Goal: Information Seeking & Learning: Find specific fact

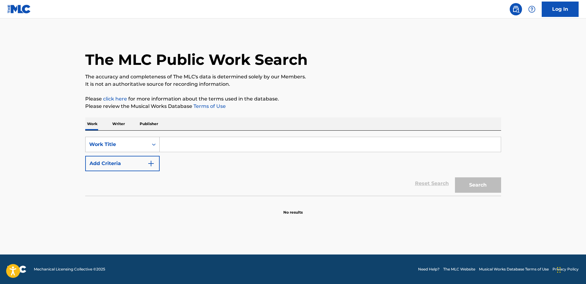
click at [118, 147] on div "Work Title" at bounding box center [116, 144] width 55 height 7
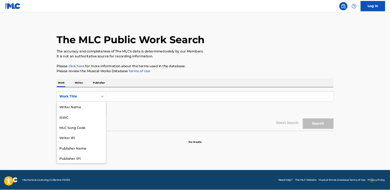
scroll to position [31, 0]
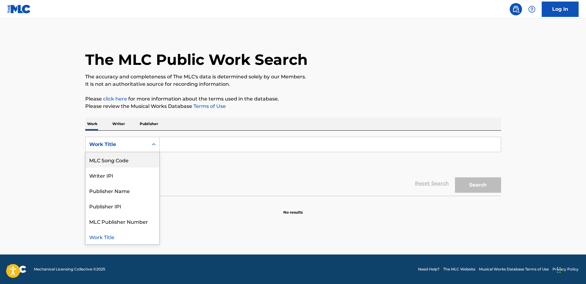
click at [118, 157] on div "MLC Song Code" at bounding box center [123, 159] width 74 height 15
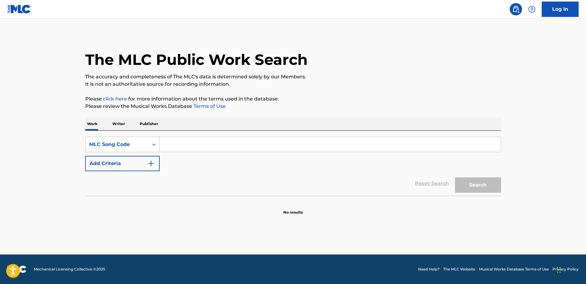
click at [165, 148] on input "Search Form" at bounding box center [330, 144] width 341 height 15
paste input "O3404Y"
type input "O3404Y"
click at [455, 178] on button "Search" at bounding box center [478, 185] width 46 height 15
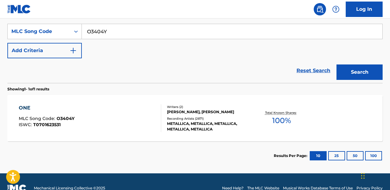
scroll to position [126, 0]
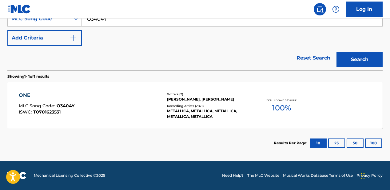
click at [94, 114] on div "ONE MLC Song Code : O3404Y ISWC : T0701623531" at bounding box center [90, 105] width 143 height 28
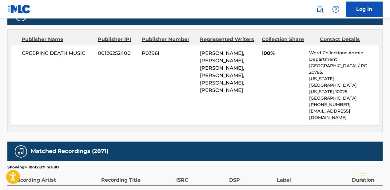
scroll to position [287, 0]
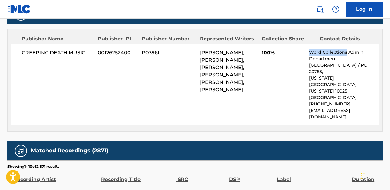
drag, startPoint x: 310, startPoint y: 51, endPoint x: 345, endPoint y: 52, distance: 35.1
click at [346, 52] on p "Word Collections Admin Department" at bounding box center [344, 55] width 70 height 13
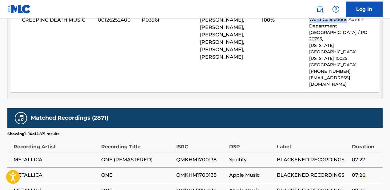
scroll to position [312, 0]
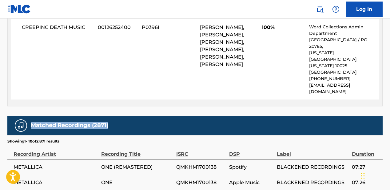
drag, startPoint x: 30, startPoint y: 102, endPoint x: 118, endPoint y: 109, distance: 88.6
click at [118, 115] on div "Matched Recordings (2871)" at bounding box center [194, 124] width 375 height 19
drag, startPoint x: 118, startPoint y: 109, endPoint x: 108, endPoint y: 101, distance: 13.1
click at [108, 115] on div "Matched Recordings (2871)" at bounding box center [194, 124] width 375 height 19
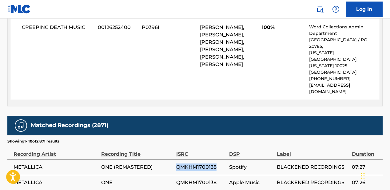
drag, startPoint x: 179, startPoint y: 147, endPoint x: 217, endPoint y: 149, distance: 37.6
click at [217, 159] on tr "METALLICA ONE (REMASTERED) QMKHM1700138 Spotify BLACKENED RECORDINGS 07:27" at bounding box center [194, 166] width 375 height 15
drag, startPoint x: 217, startPoint y: 149, endPoint x: 247, endPoint y: 147, distance: 29.9
click at [247, 163] on span "Spotify" at bounding box center [251, 166] width 45 height 7
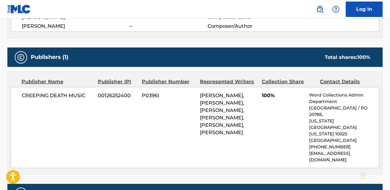
scroll to position [230, 0]
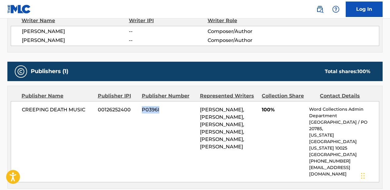
drag, startPoint x: 142, startPoint y: 107, endPoint x: 160, endPoint y: 108, distance: 18.8
click at [160, 107] on span "P0396I" at bounding box center [169, 109] width 54 height 7
